Goal: Task Accomplishment & Management: Use online tool/utility

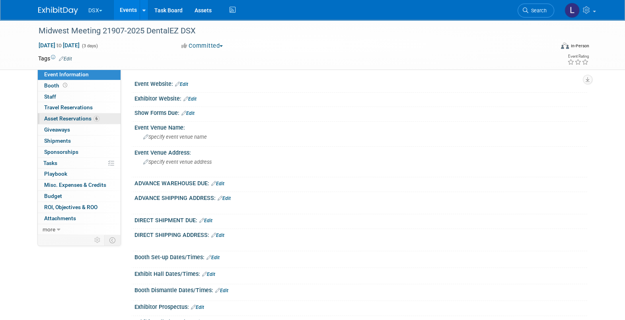
click at [78, 121] on span "Asset Reservations 6" at bounding box center [71, 118] width 55 height 6
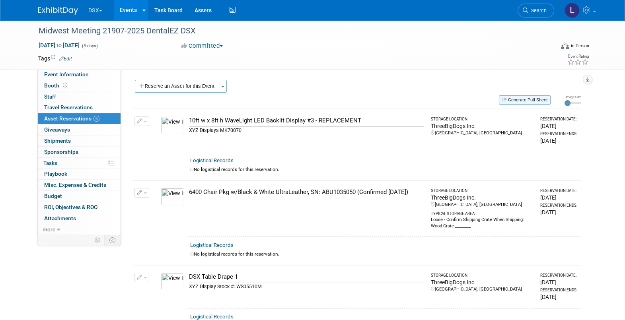
click at [514, 96] on button "Generate Pull Sheet" at bounding box center [525, 100] width 52 height 9
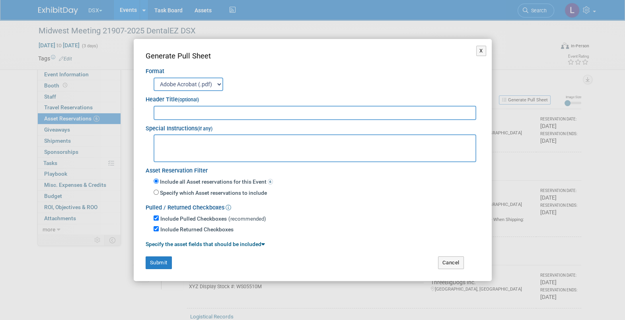
click at [183, 112] on input "text" at bounding box center [315, 113] width 323 height 14
paste input "Midwest Meeting 21907-2025 DentalEZ DSX"
type input "Midwest Meeting 21907-2025 DentalEZ DSX"
click at [197, 143] on textarea at bounding box center [315, 149] width 323 height 28
type textarea "SHIPPING INFORMATION NOT YET AVAILABLE"
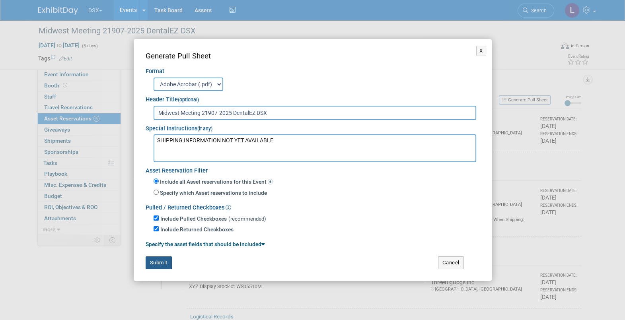
click at [163, 225] on button "Submit" at bounding box center [159, 263] width 26 height 13
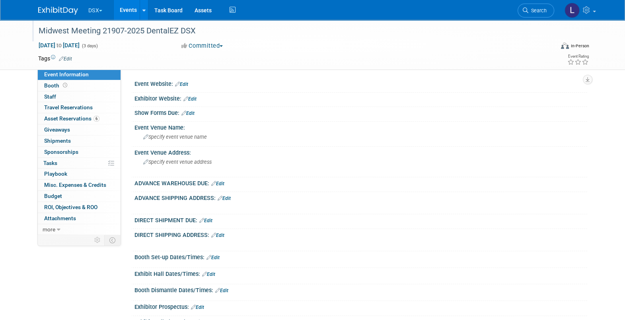
click at [205, 31] on div "Midwest Meeting 21907-2025 DentalEZ DSX" at bounding box center [289, 31] width 507 height 14
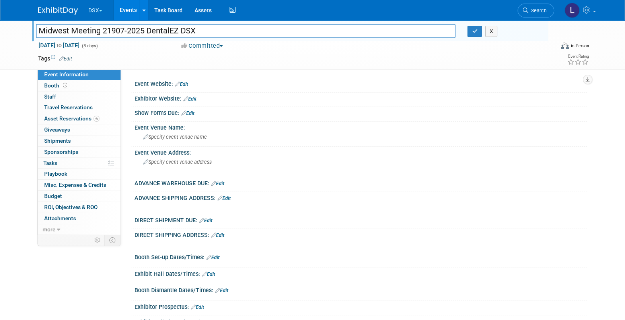
drag, startPoint x: 167, startPoint y: 31, endPoint x: 32, endPoint y: 31, distance: 135.3
click at [32, 31] on div "Midwest Meeting 21907-2025 DentalEZ DSX" at bounding box center [246, 32] width 432 height 12
